Goal: Information Seeking & Learning: Learn about a topic

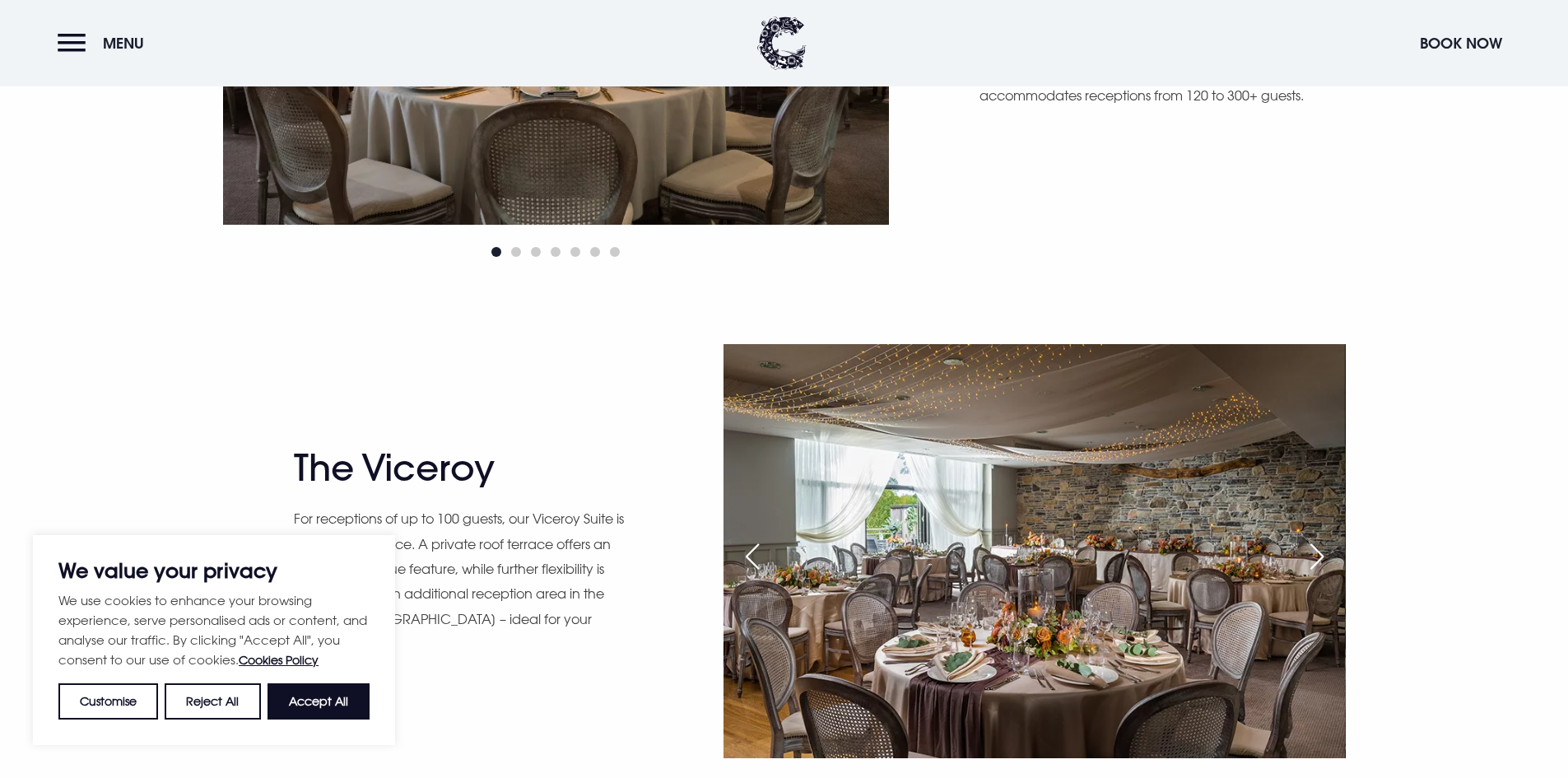
scroll to position [1564, 0]
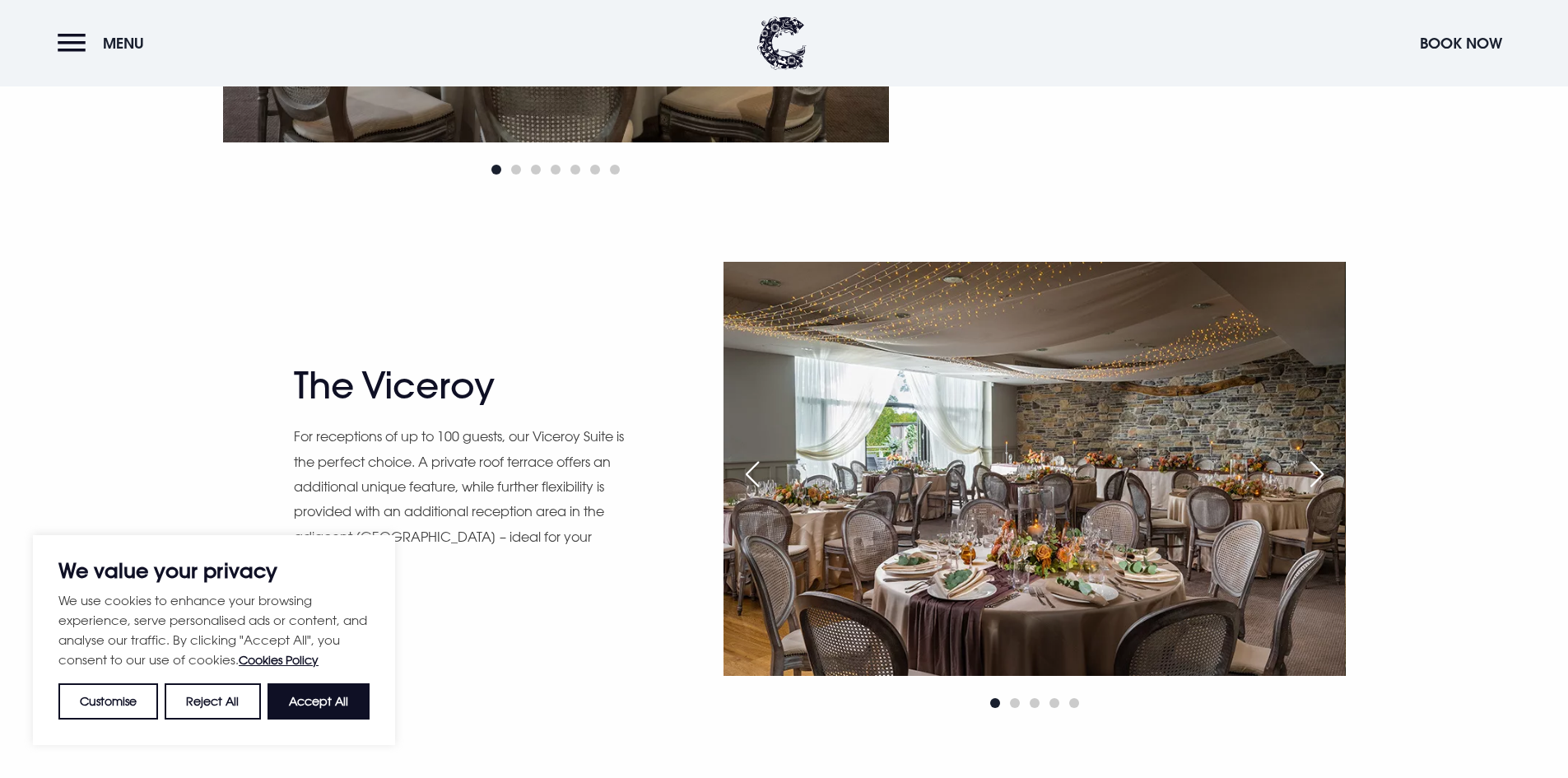
click at [1315, 474] on div "Next slide" at bounding box center [1317, 474] width 41 height 37
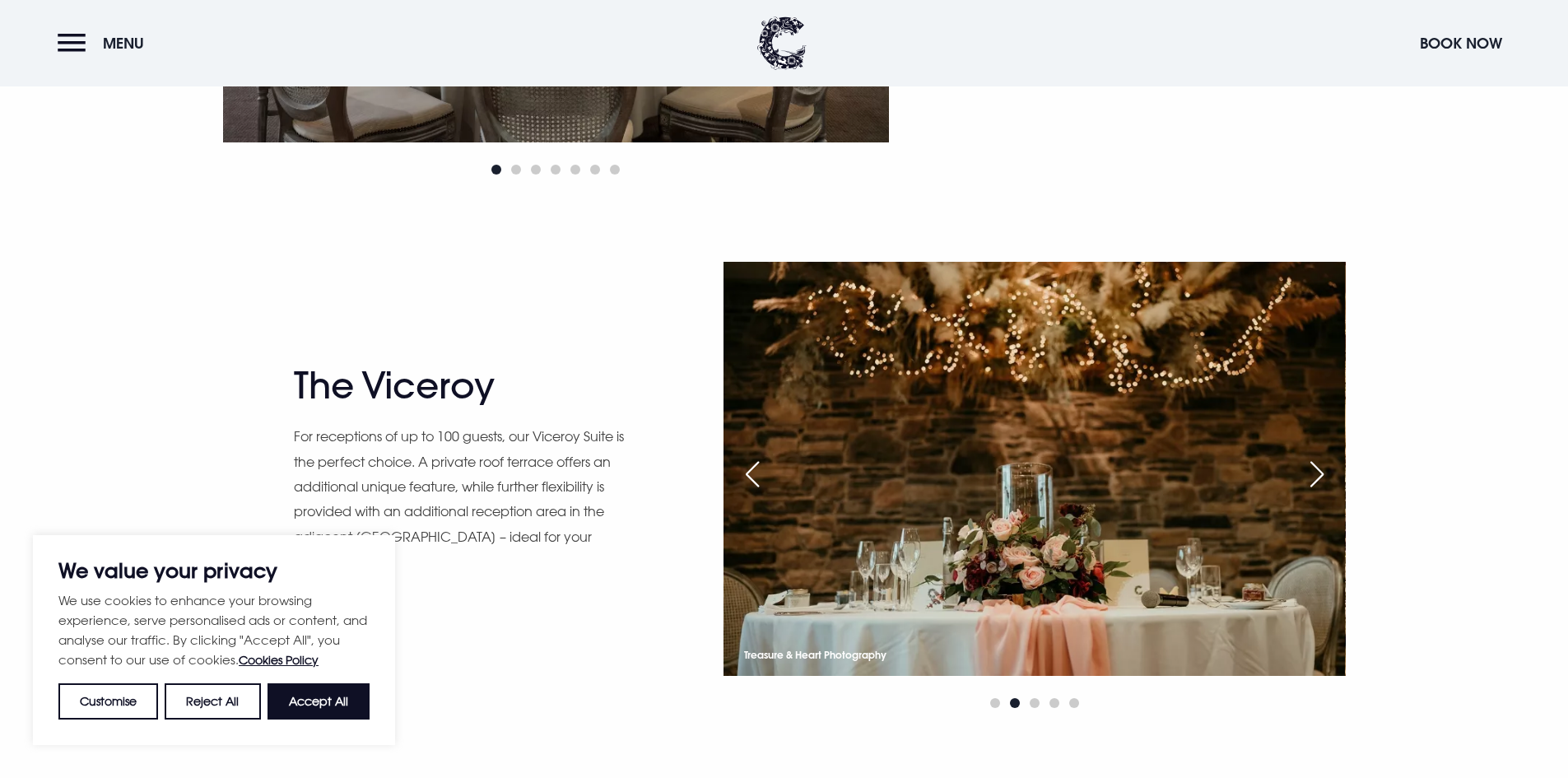
click at [1315, 474] on div "Next slide" at bounding box center [1317, 474] width 41 height 37
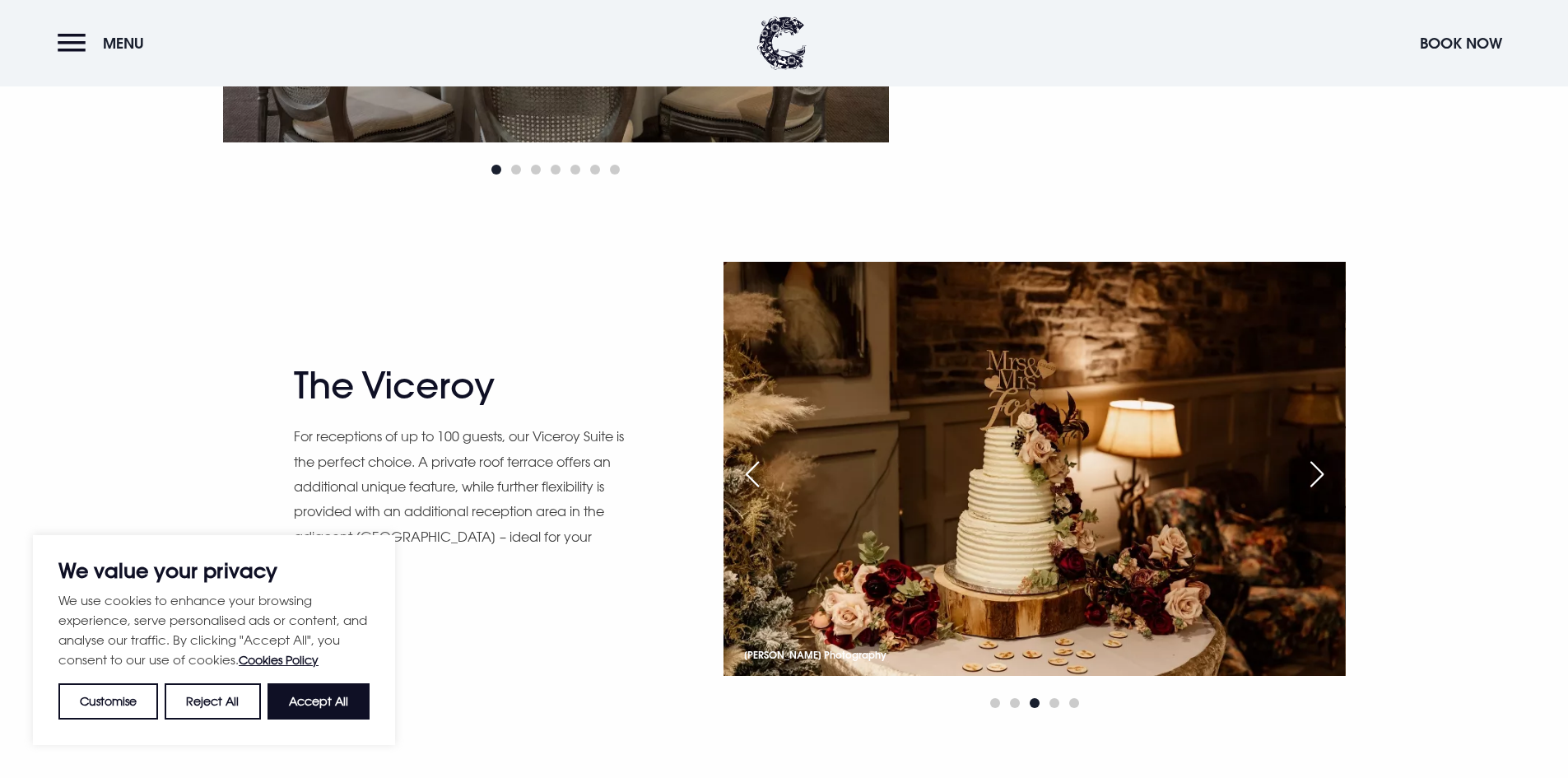
click at [1315, 474] on div "Next slide" at bounding box center [1317, 474] width 41 height 37
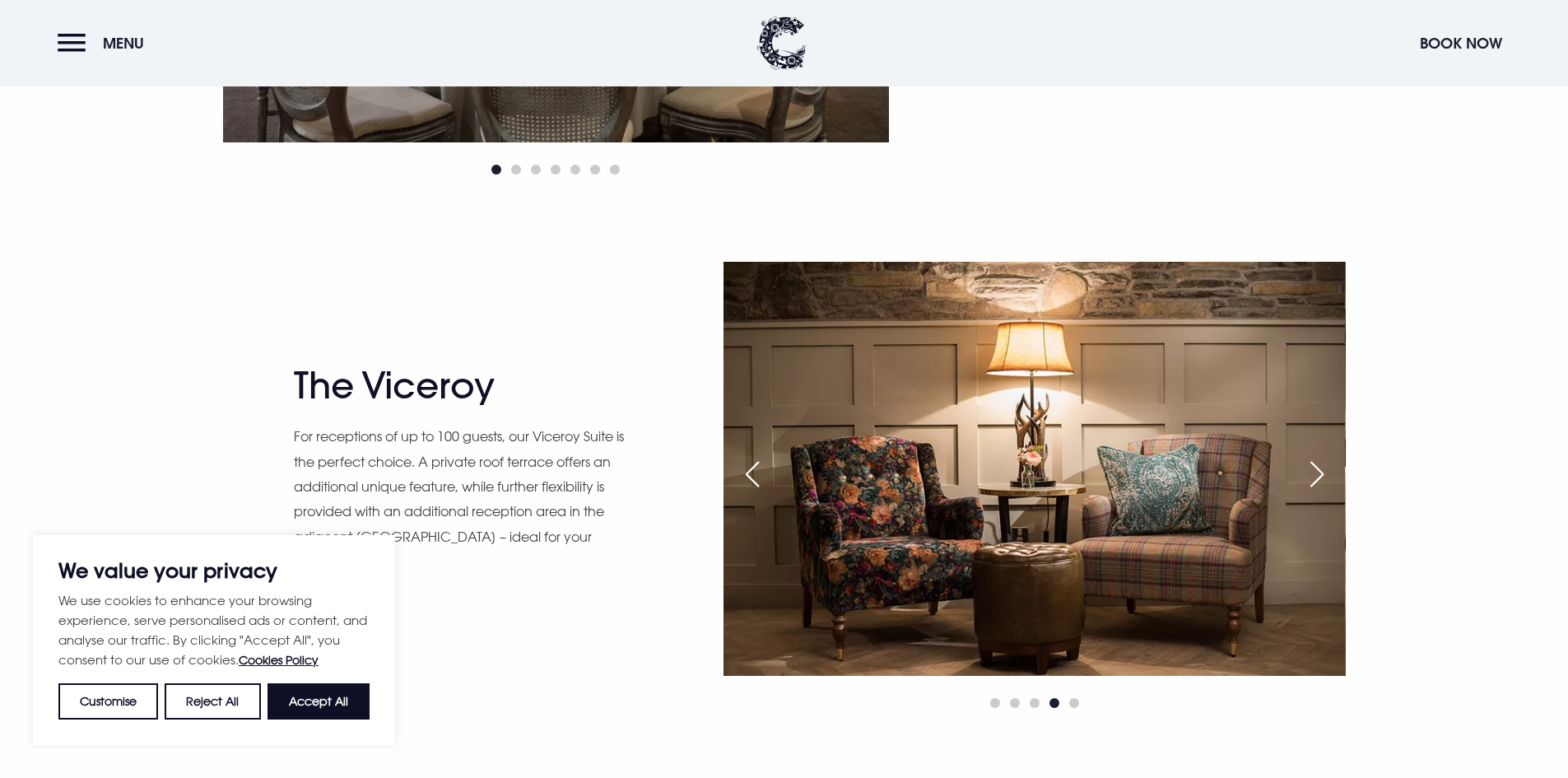
click at [1315, 474] on div "Next slide" at bounding box center [1317, 474] width 41 height 37
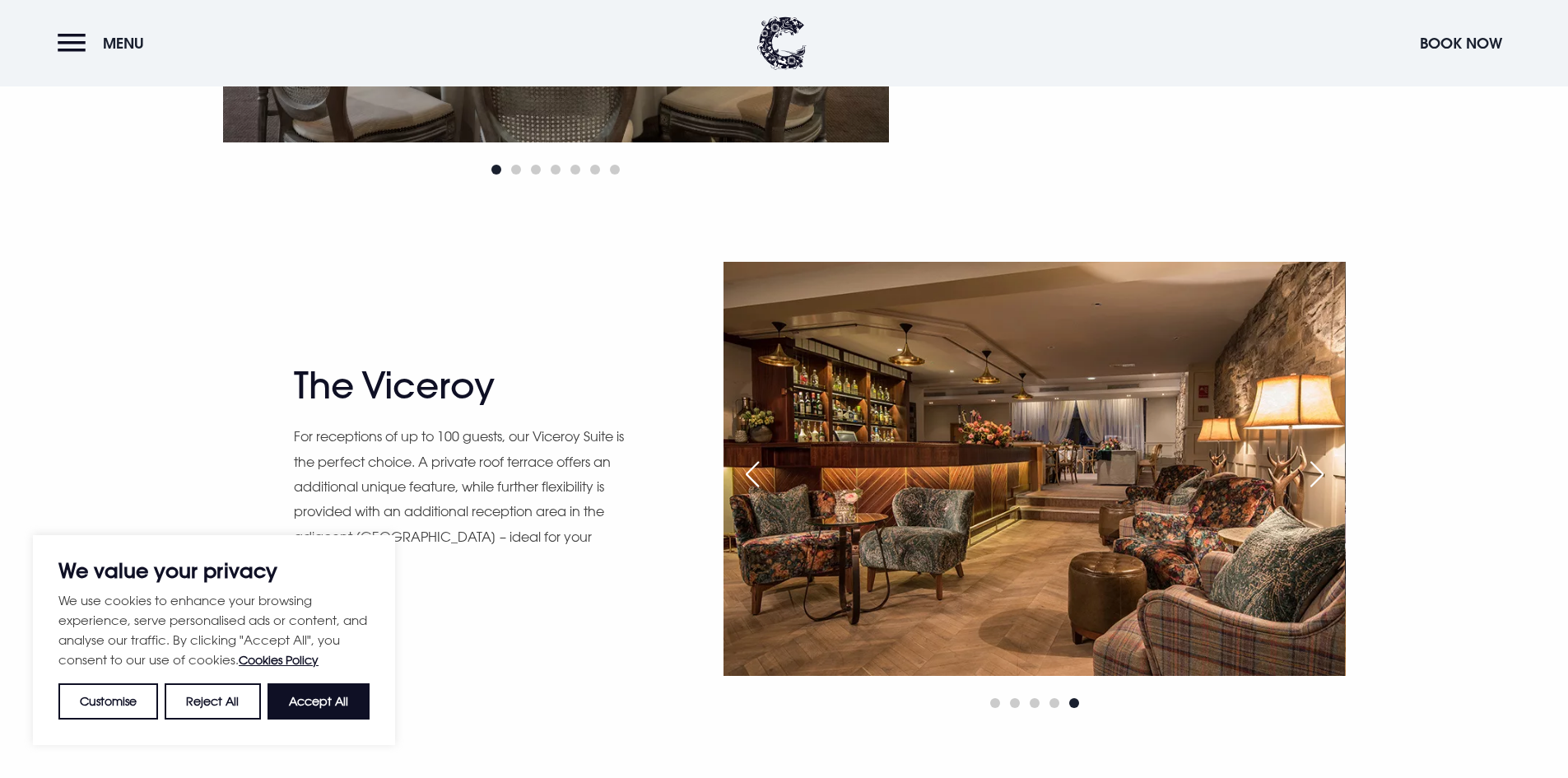
click at [1315, 474] on div "Next slide" at bounding box center [1317, 474] width 41 height 37
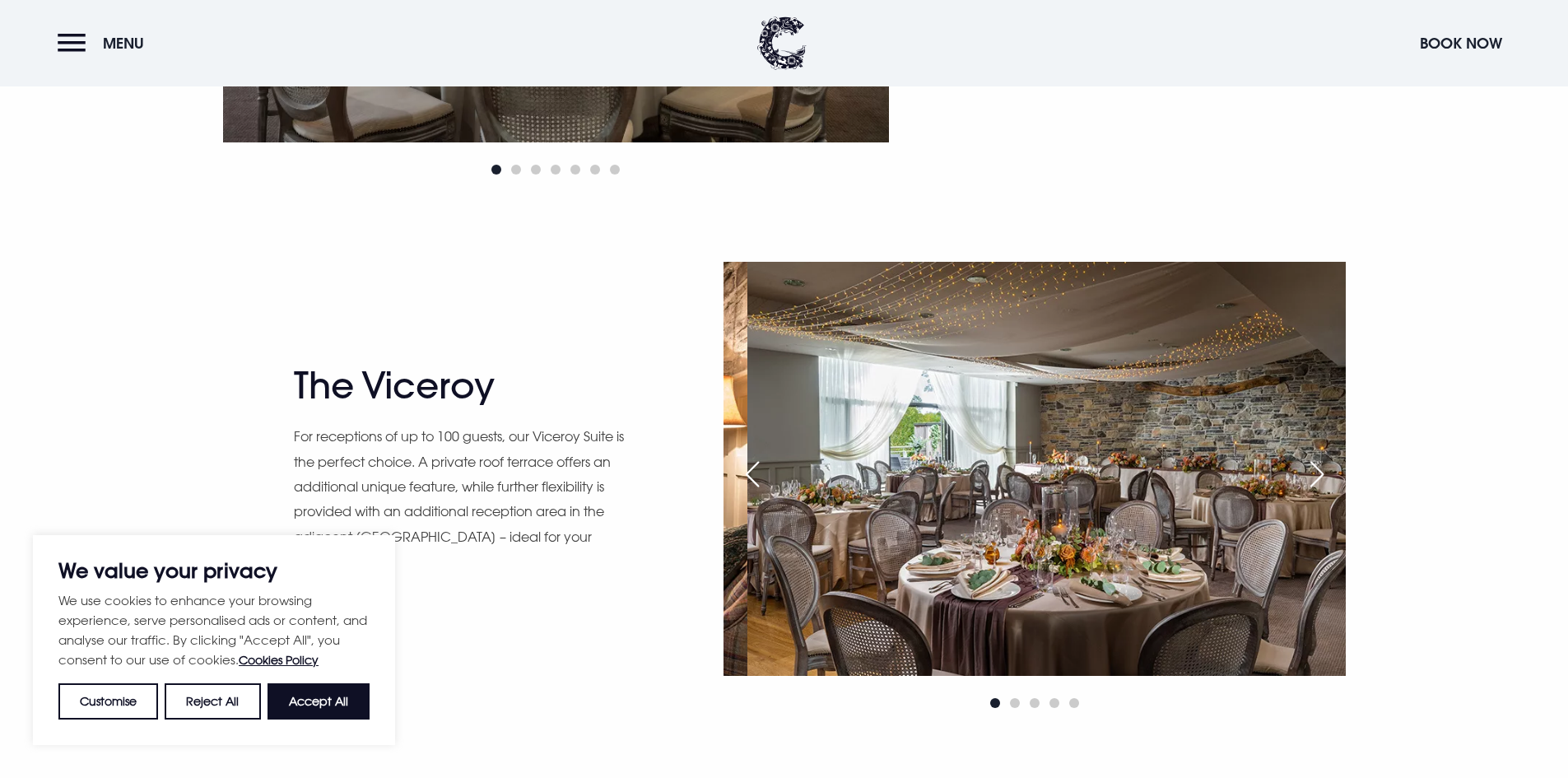
click at [1332, 473] on div "Next slide" at bounding box center [1317, 474] width 41 height 37
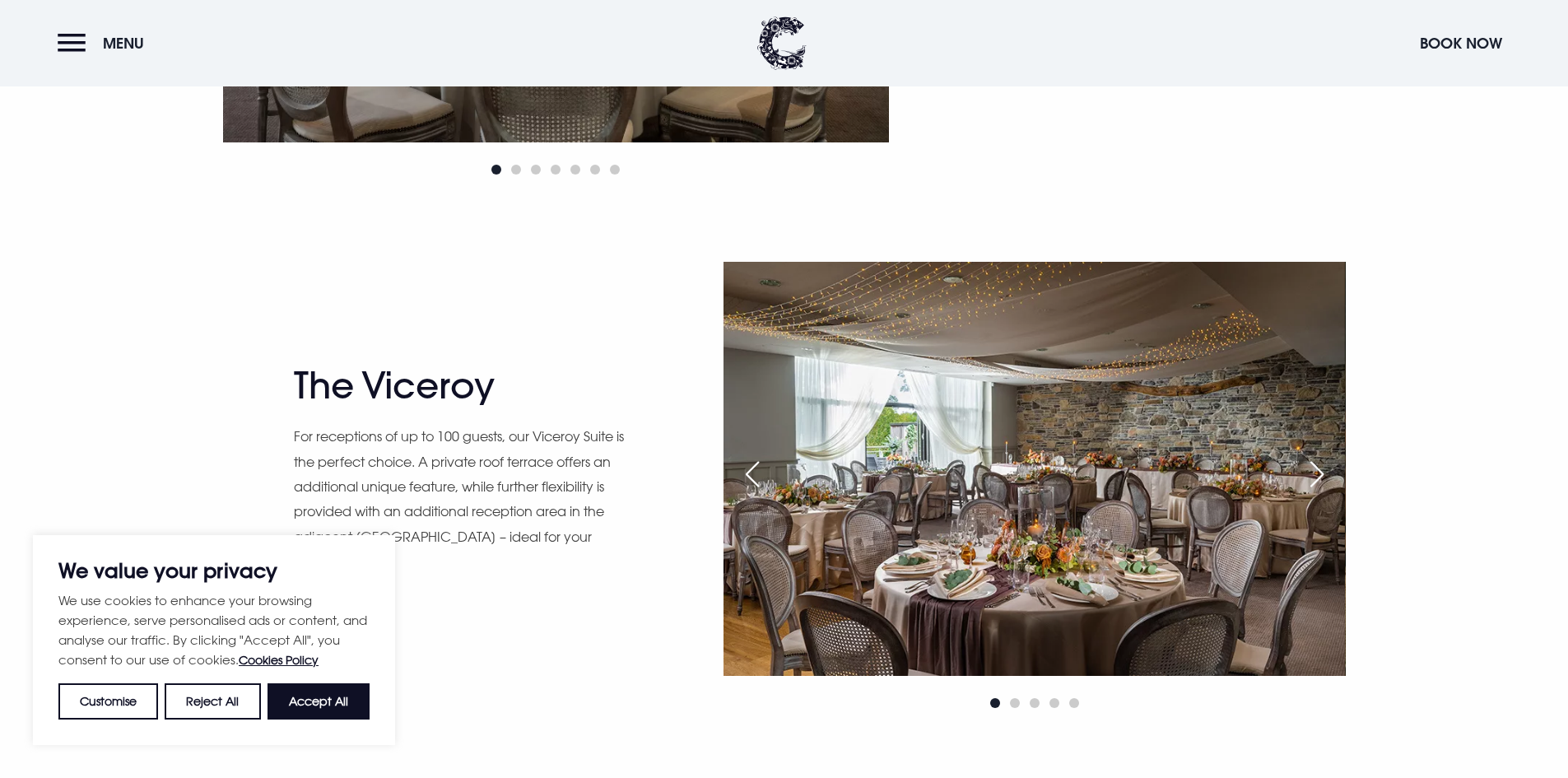
click at [1314, 487] on div "Next slide" at bounding box center [1317, 474] width 41 height 37
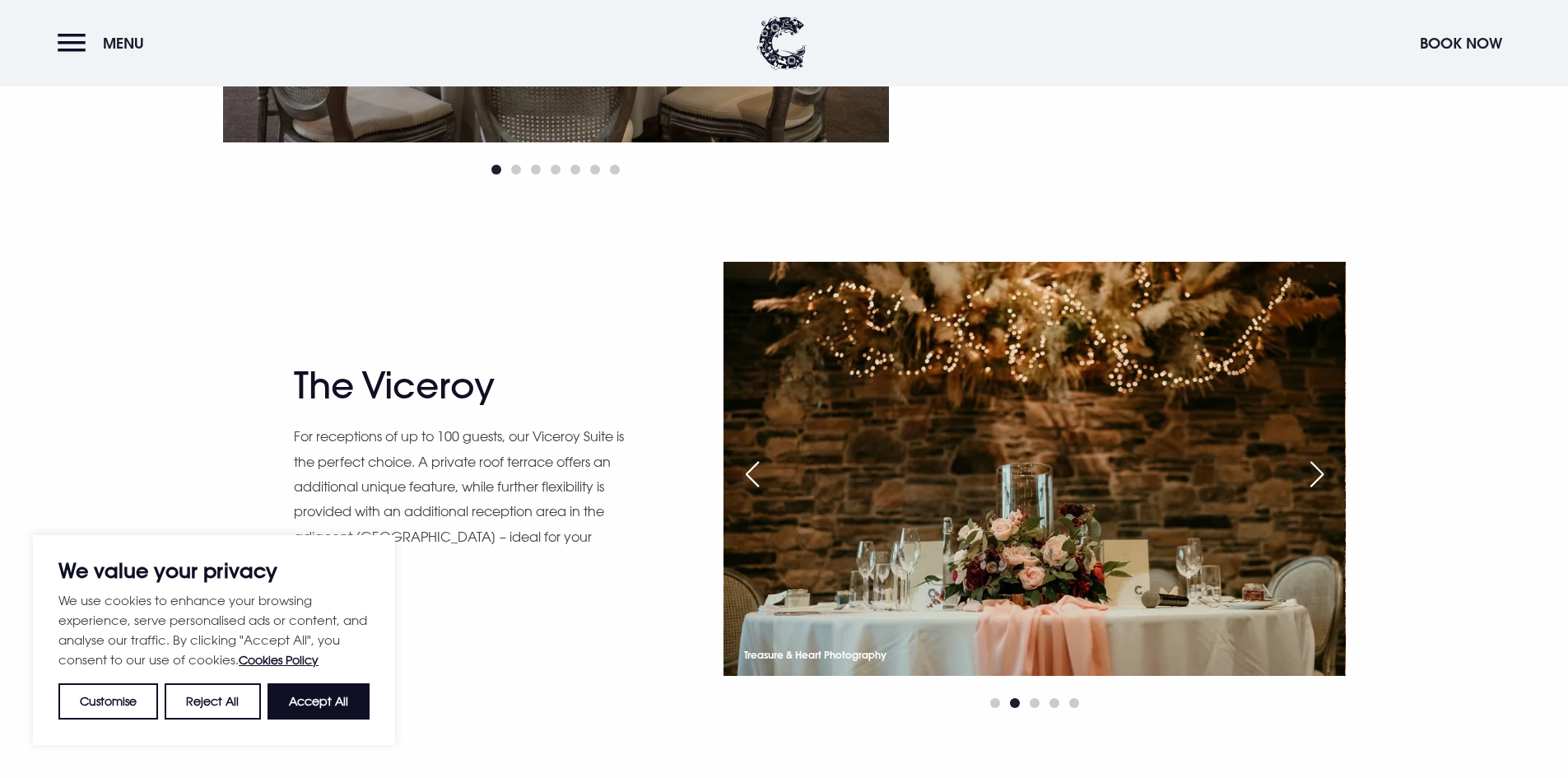
click at [755, 476] on div "Previous slide" at bounding box center [752, 474] width 41 height 37
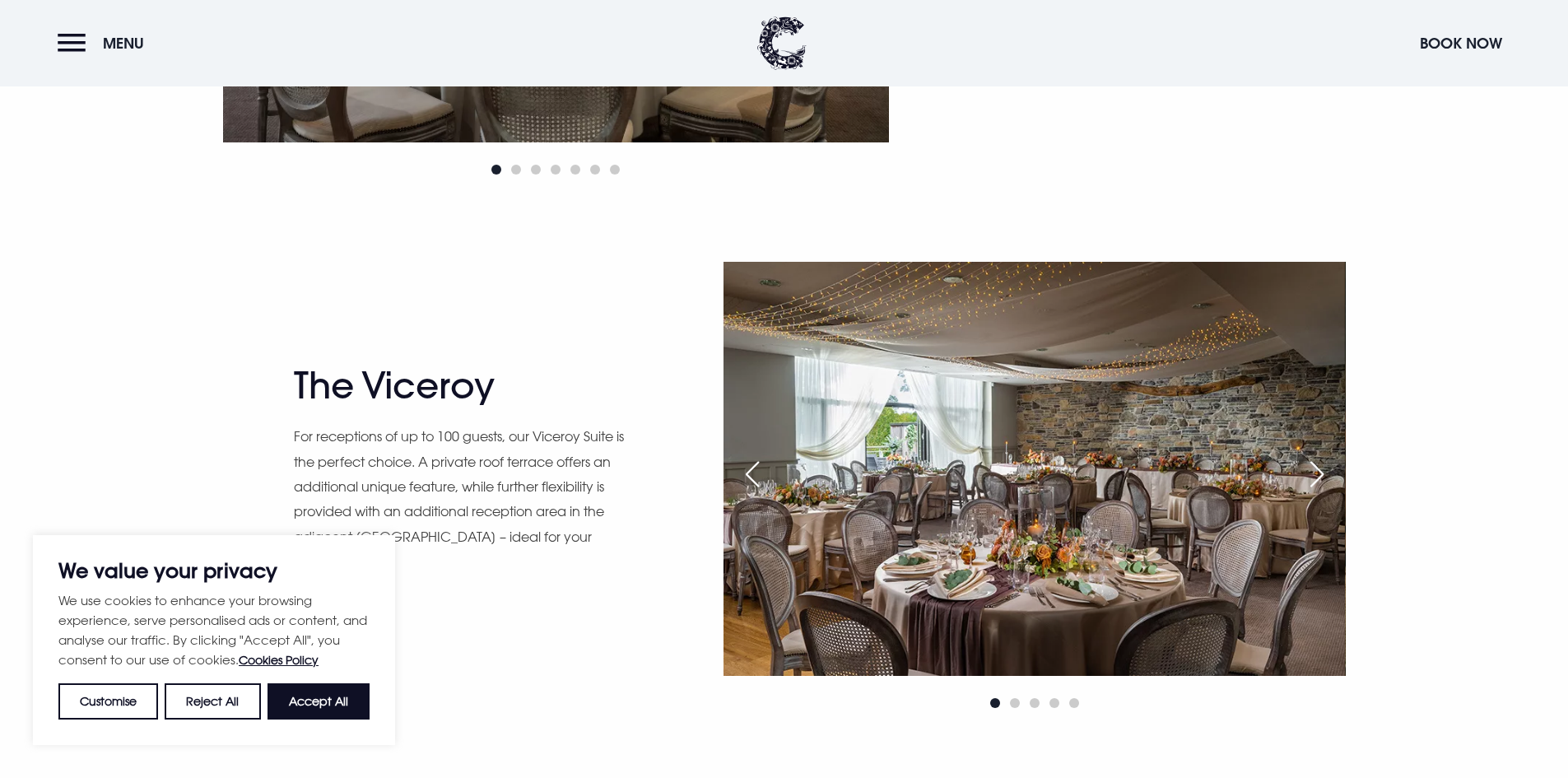
click at [1313, 479] on div "Next slide" at bounding box center [1317, 474] width 41 height 37
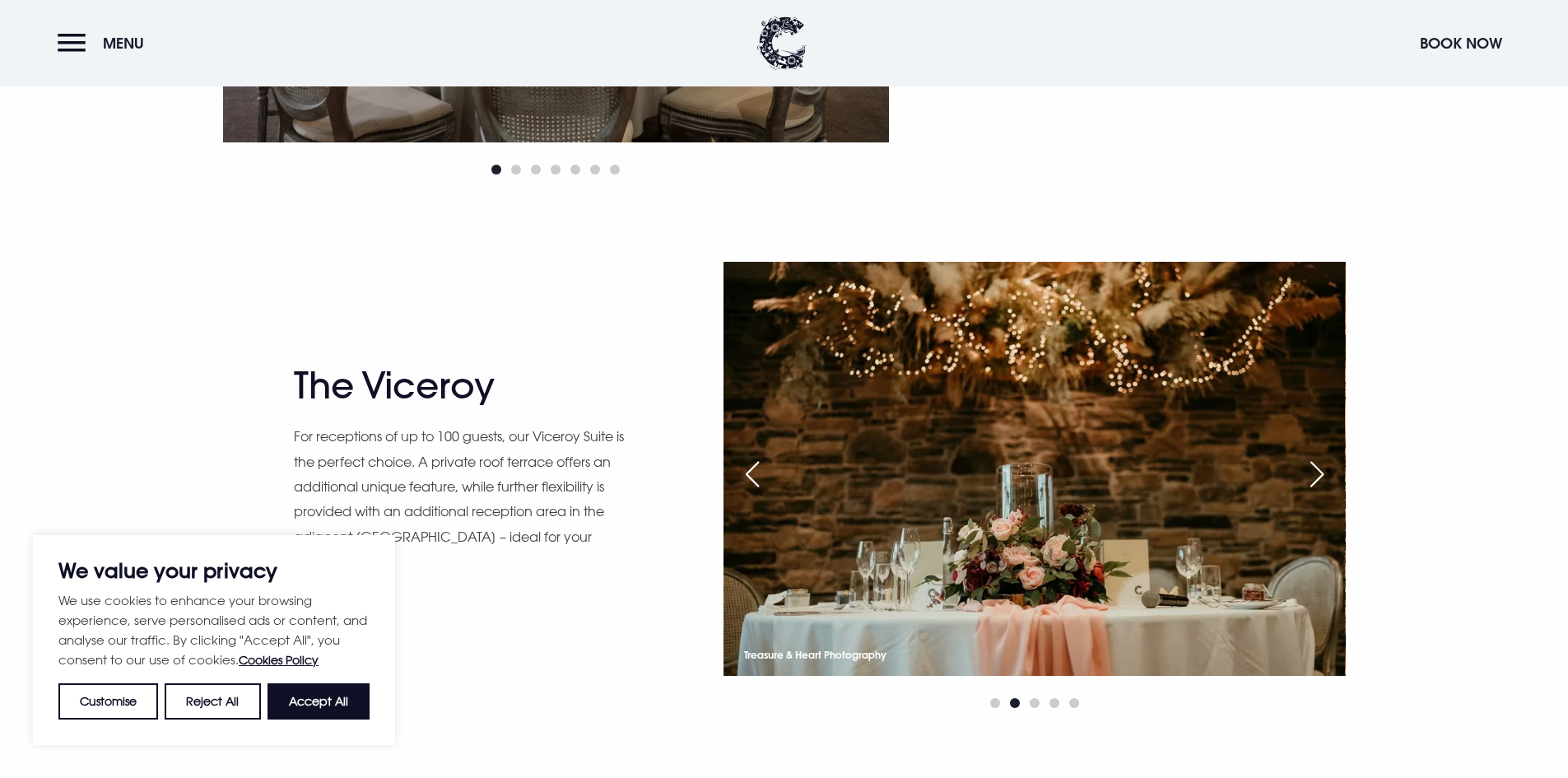
click at [1313, 479] on div "Next slide" at bounding box center [1317, 474] width 41 height 37
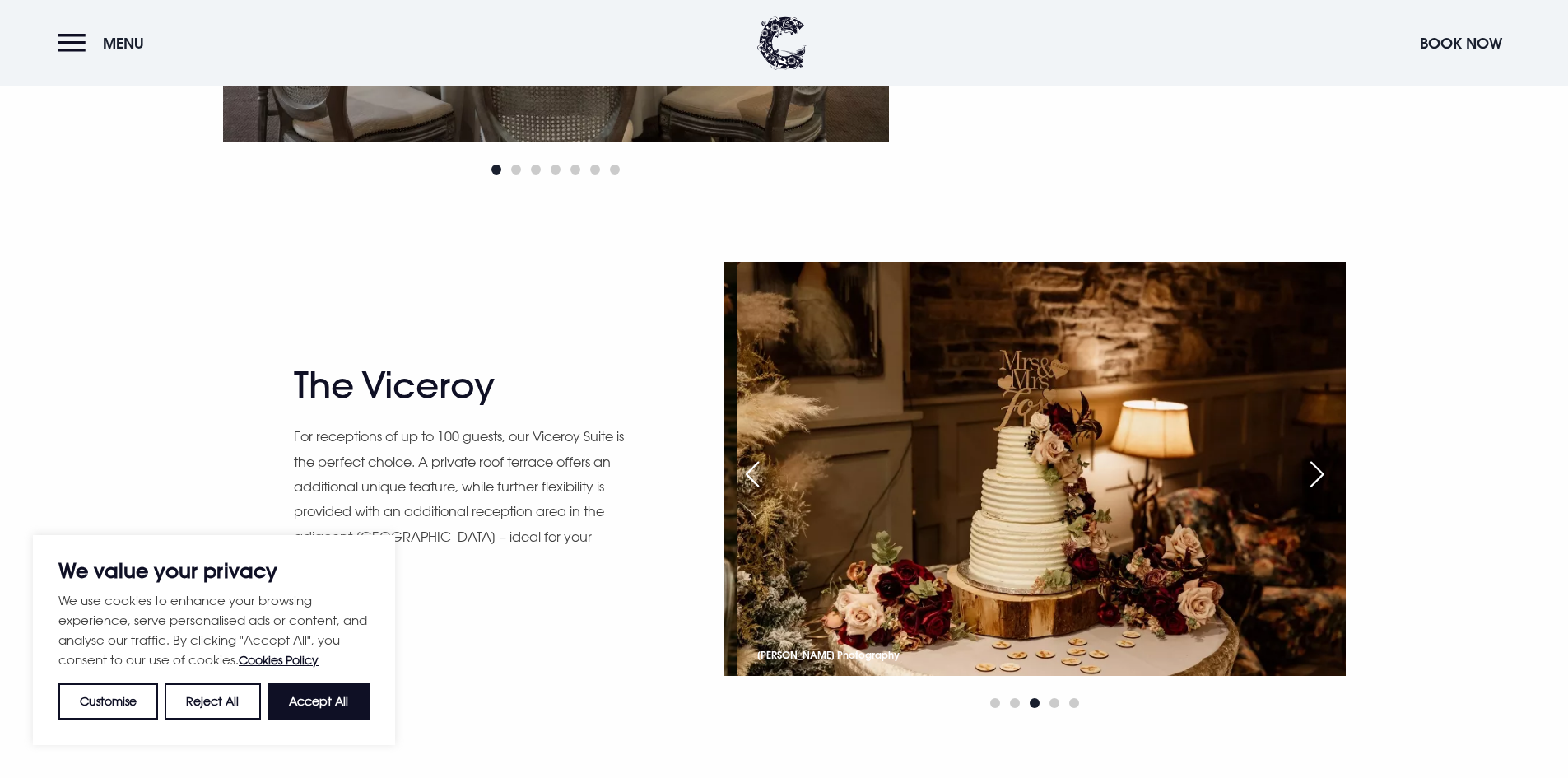
click at [1326, 480] on div "Next slide" at bounding box center [1317, 474] width 41 height 37
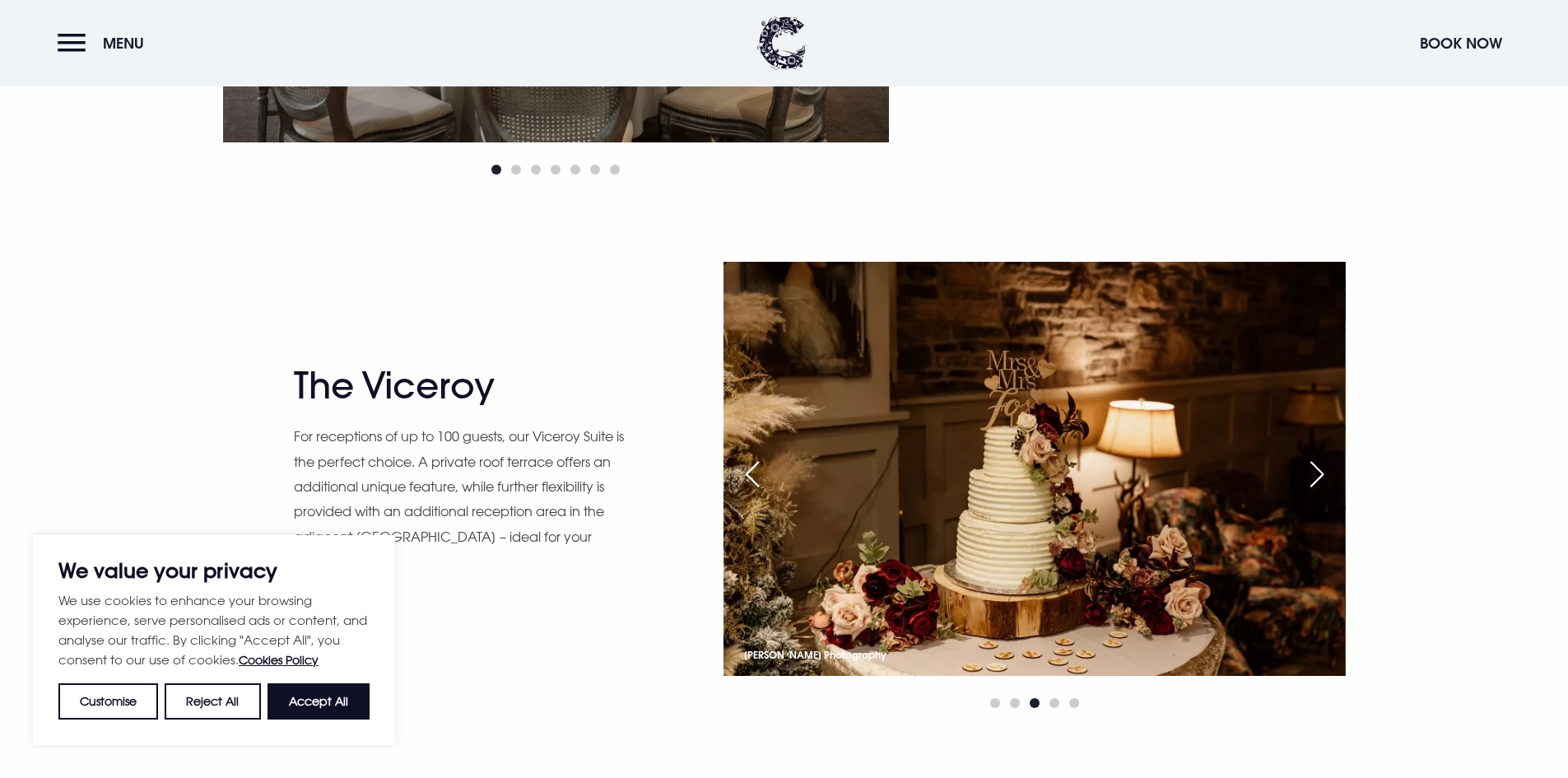
click at [1317, 480] on div "Next slide" at bounding box center [1317, 474] width 41 height 37
